Goal: Use online tool/utility: Utilize a website feature to perform a specific function

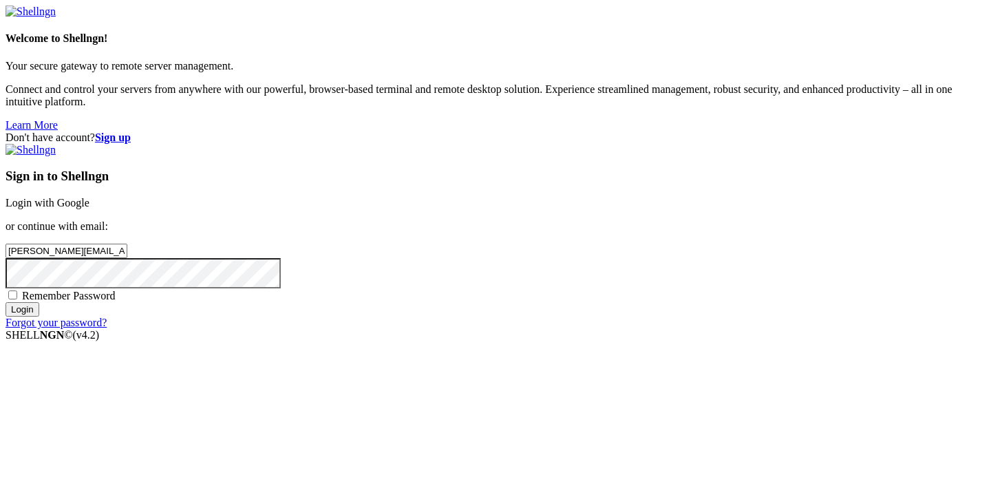
click at [39, 317] on input "Login" at bounding box center [23, 309] width 34 height 14
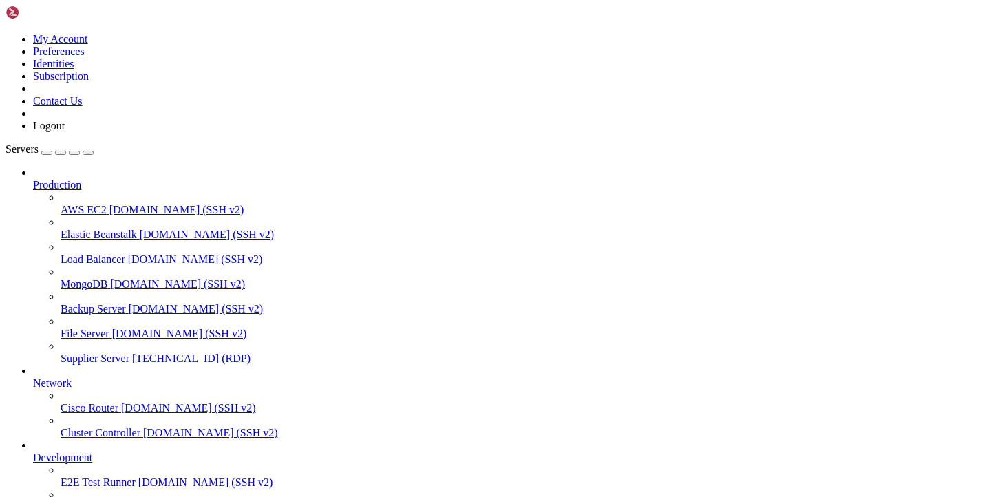
click at [132, 353] on span "[TECHNICAL_ID] (RDP)" at bounding box center [191, 359] width 118 height 12
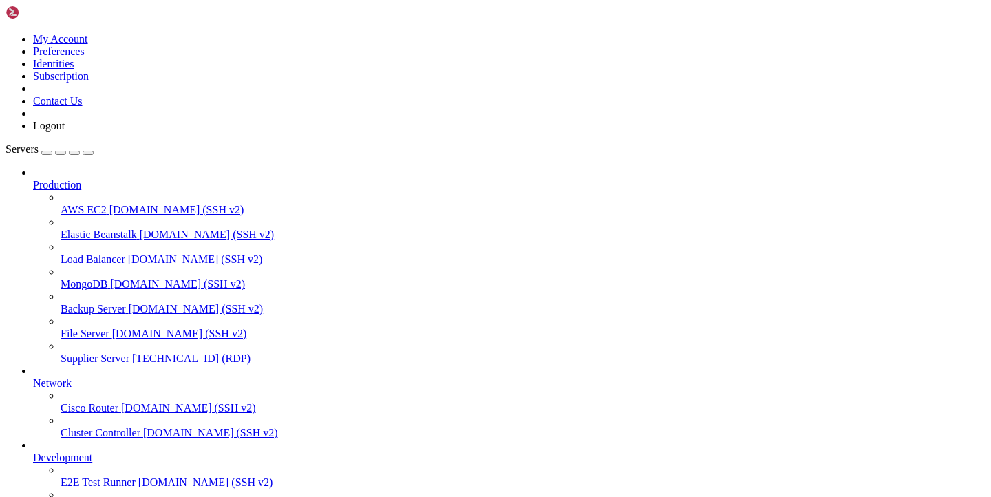
drag, startPoint x: 196, startPoint y: 876, endPoint x: 293, endPoint y: 879, distance: 96.4
